Goal: Transaction & Acquisition: Book appointment/travel/reservation

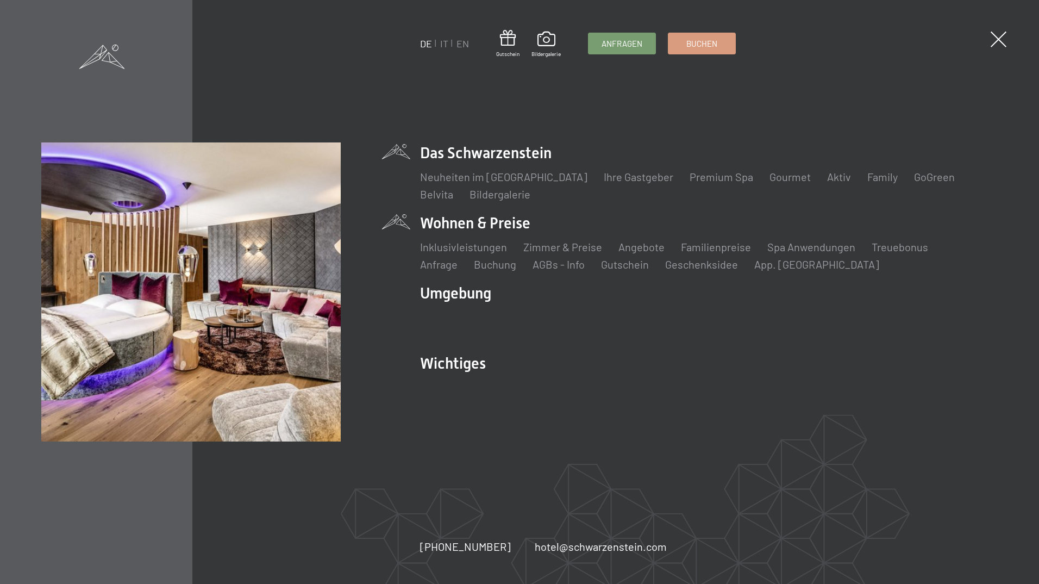
click at [619, 254] on li "Angebote Liste" at bounding box center [641, 246] width 46 height 15
click at [628, 249] on link "Angebote" at bounding box center [641, 246] width 46 height 13
click at [620, 248] on link "Angebote" at bounding box center [641, 246] width 46 height 13
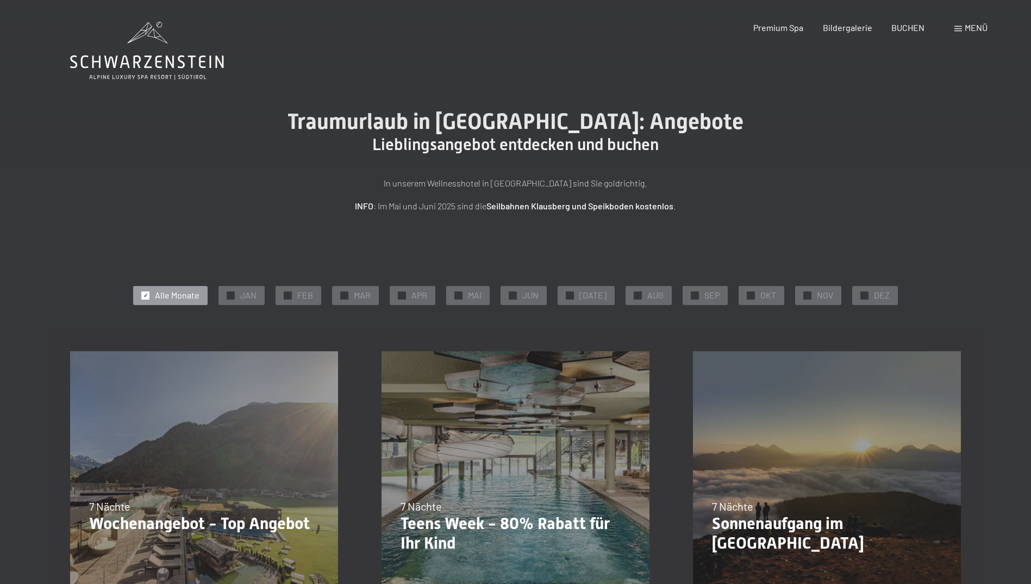
click at [842, 297] on div "✓ Alle Monate ✓ JAN ✓ FEB ✓ MAR ✓ APR ✓ MAI ✓ JUN ✓ JUL ✓ AUG ✓ SEP ✓ OKT ✓ NOV…" at bounding box center [515, 295] width 891 height 24
click at [862, 296] on div at bounding box center [864, 295] width 8 height 8
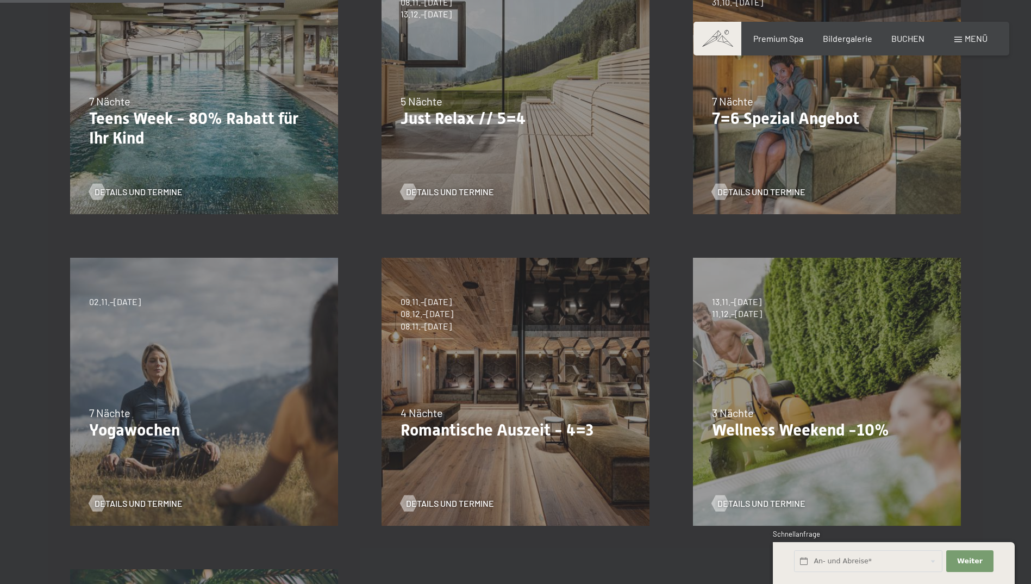
scroll to position [435, 0]
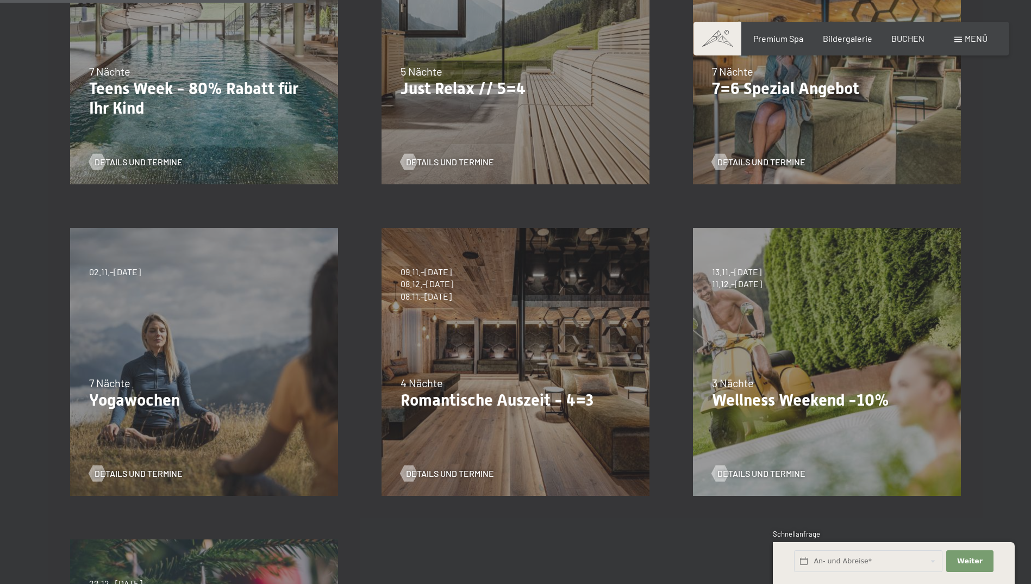
click at [419, 289] on span "08.12.–19.12.2025" at bounding box center [426, 284] width 53 height 12
click at [452, 465] on div "Details und Termine" at bounding box center [511, 465] width 222 height 28
click at [452, 472] on span "Details und Termine" at bounding box center [461, 473] width 88 height 12
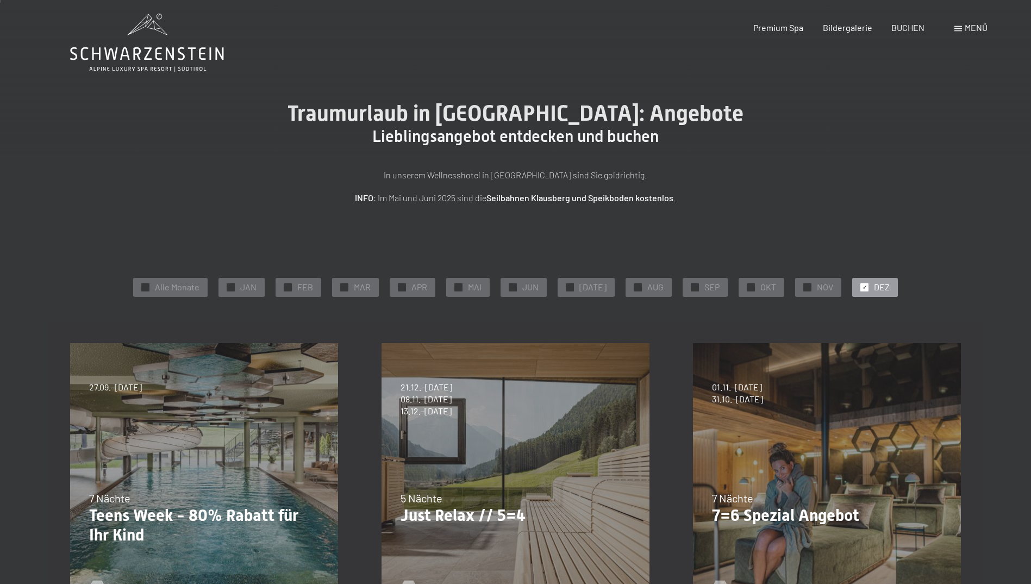
scroll to position [0, 0]
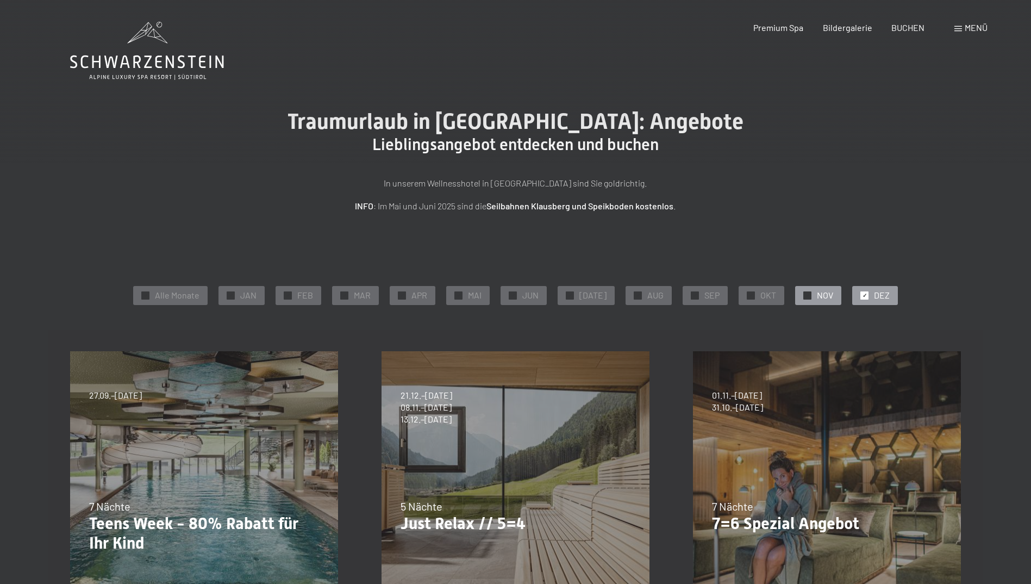
click at [830, 300] on div "✓ NOV" at bounding box center [818, 295] width 46 height 18
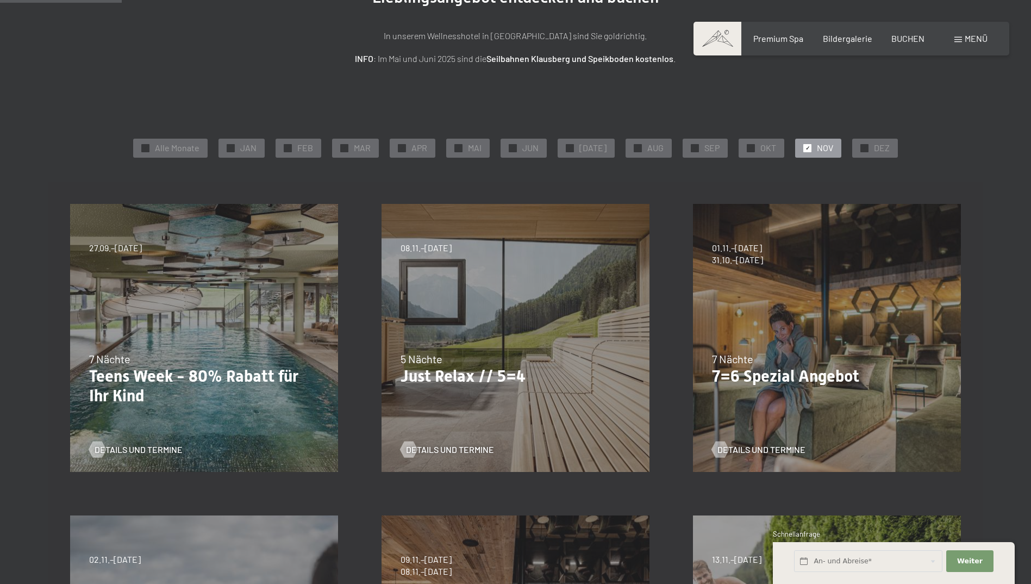
scroll to position [109, 0]
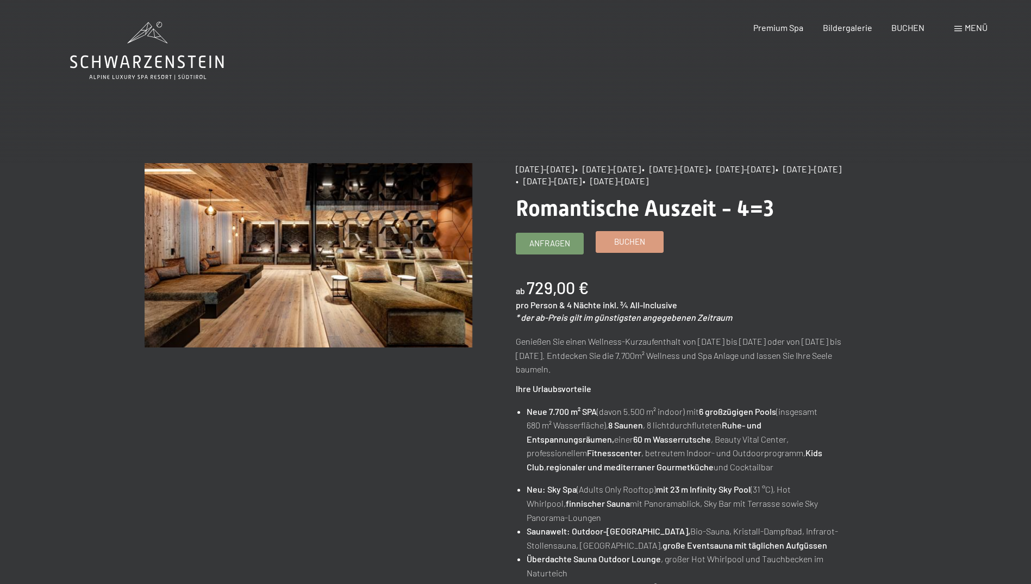
click at [646, 243] on link "Buchen" at bounding box center [629, 241] width 67 height 21
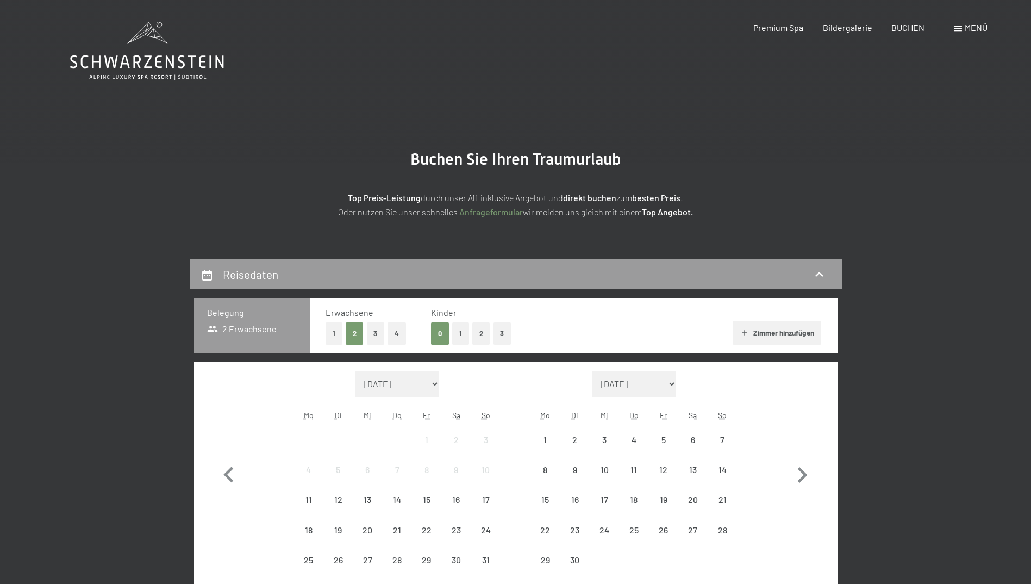
select select "2025-11-01"
select select "2025-12-01"
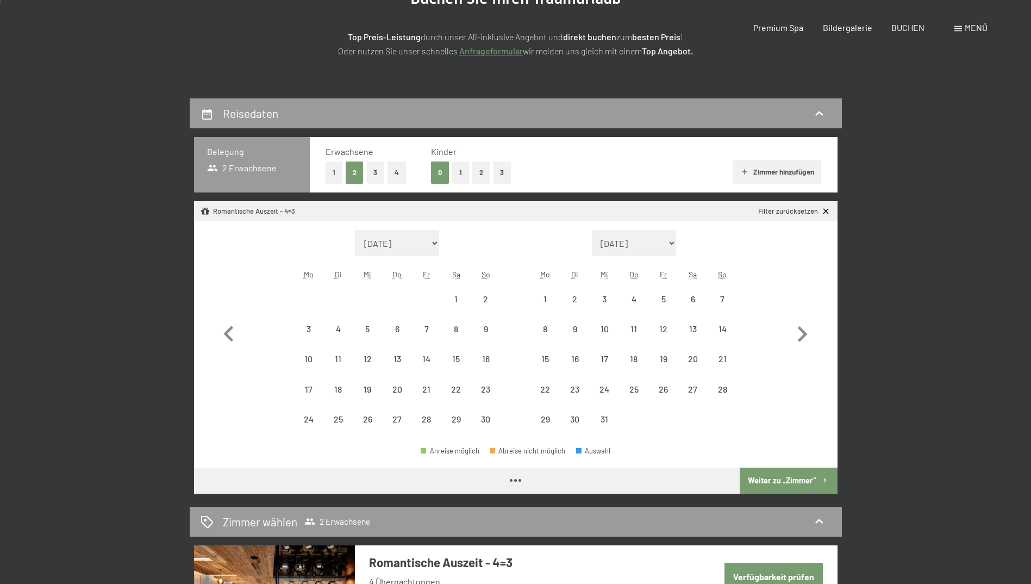
select select "2025-11-01"
select select "2025-12-01"
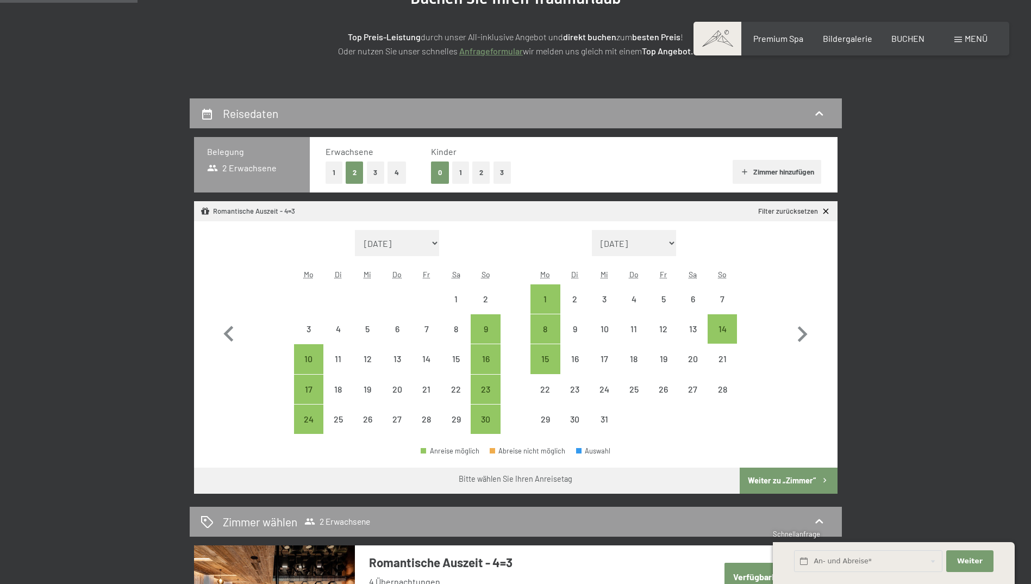
scroll to position [163, 0]
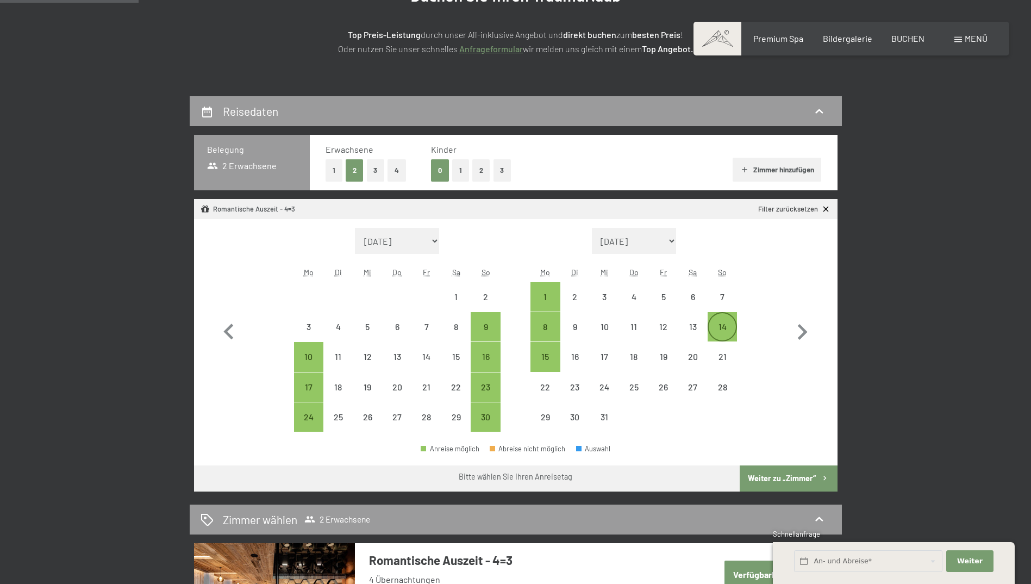
click at [729, 331] on div "14" at bounding box center [722, 335] width 27 height 27
select select "2025-11-01"
select select "2025-12-01"
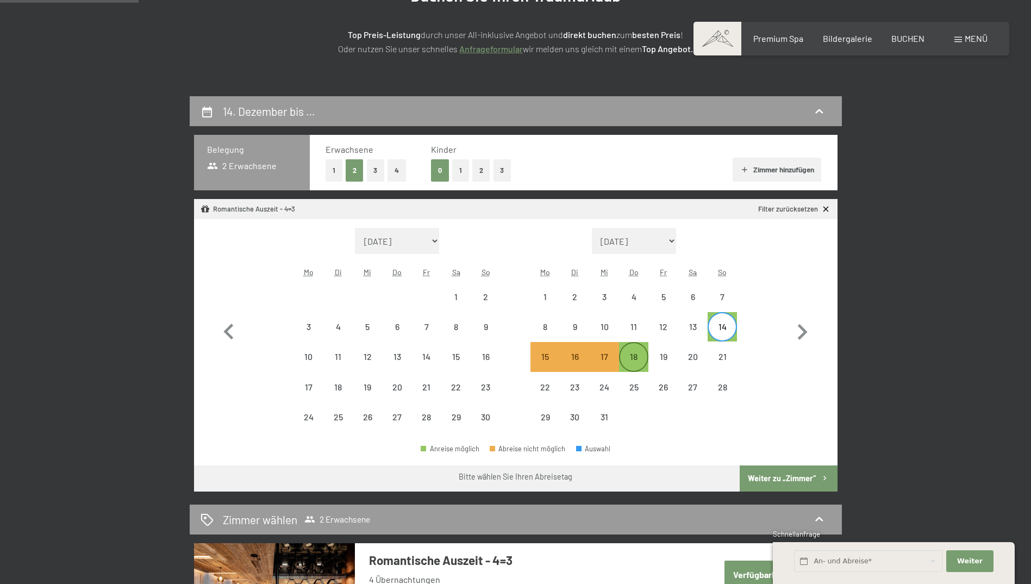
click at [628, 353] on div "18" at bounding box center [633, 365] width 27 height 27
select select "2025-11-01"
select select "2025-12-01"
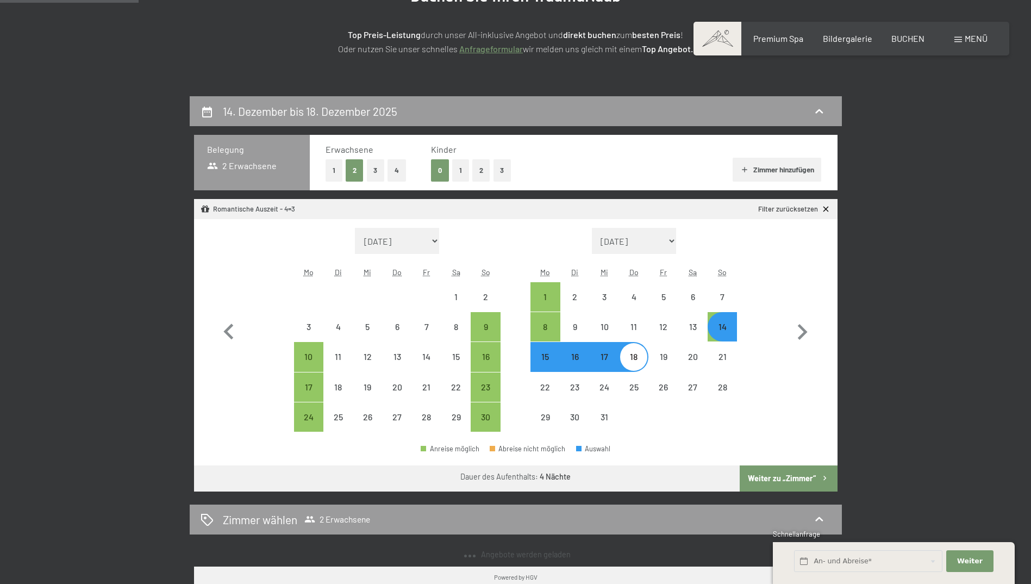
select select "2025-11-01"
select select "2025-12-01"
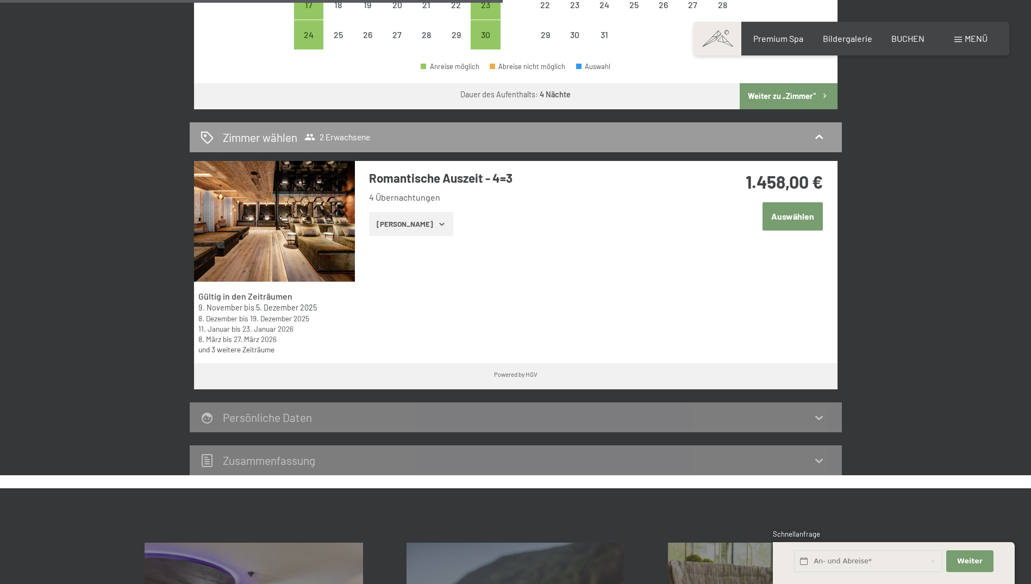
scroll to position [598, 0]
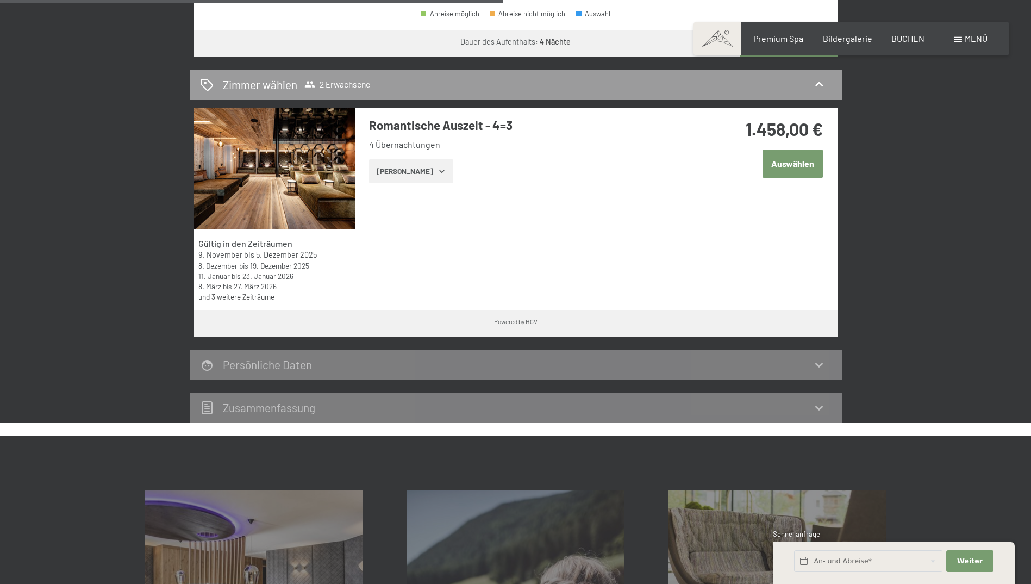
click at [424, 177] on button "Zeige Zimmer" at bounding box center [411, 171] width 84 height 24
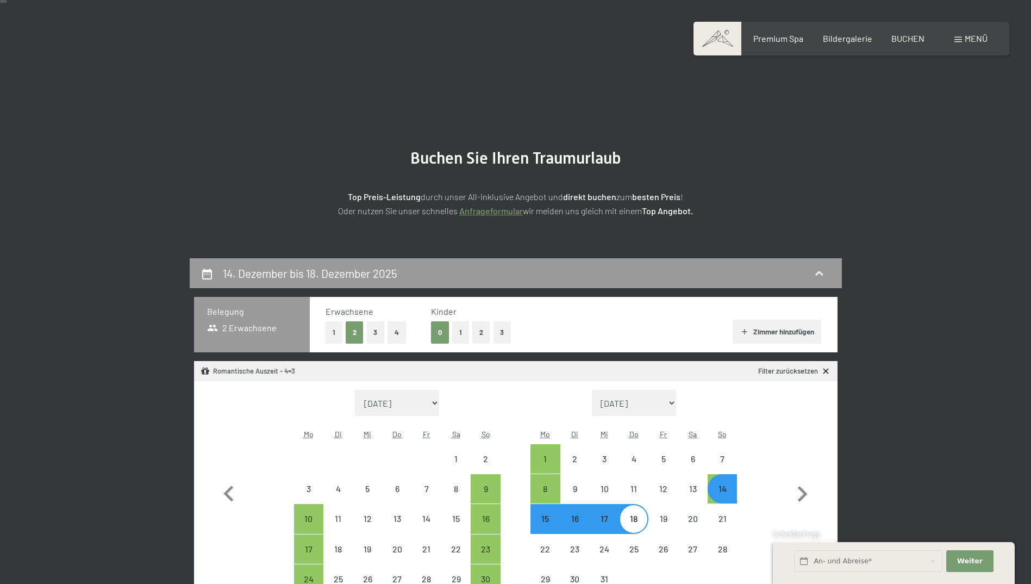
scroll to position [0, 0]
